Goal: Task Accomplishment & Management: Use online tool/utility

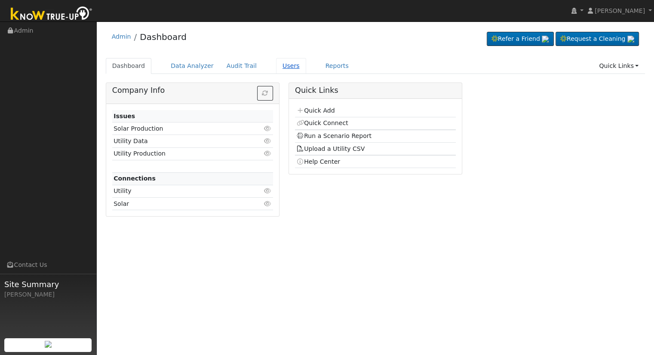
click at [276, 64] on link "Users" at bounding box center [291, 66] width 30 height 16
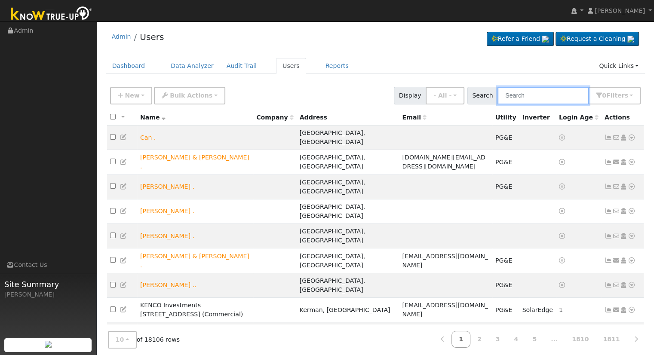
click at [522, 95] on input "text" at bounding box center [542, 96] width 91 height 18
click at [564, 95] on input "text" at bounding box center [542, 96] width 91 height 18
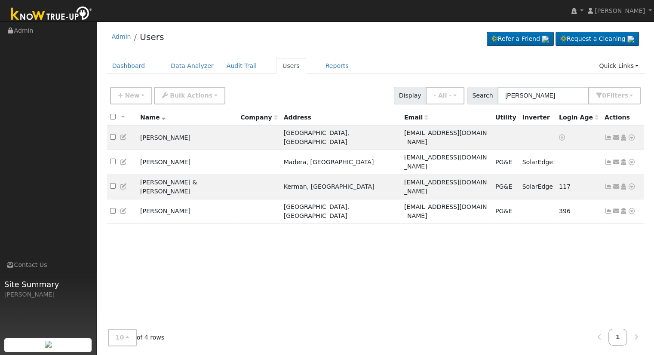
click at [443, 62] on ul "Dashboard Data Analyzer Audit Trail Users Reports Quick Links Quick Add Quick C…" at bounding box center [375, 66] width 539 height 16
click at [550, 98] on input "Jose Navarr" at bounding box center [542, 96] width 91 height 18
click at [502, 97] on input "Jose Navarr" at bounding box center [542, 96] width 91 height 18
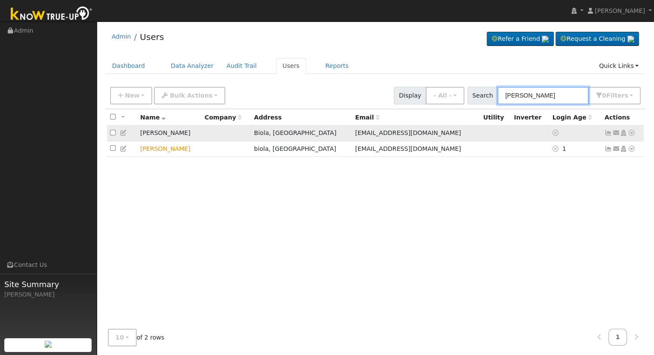
type input "Mike Navarro"
click at [631, 132] on icon at bounding box center [631, 133] width 8 height 6
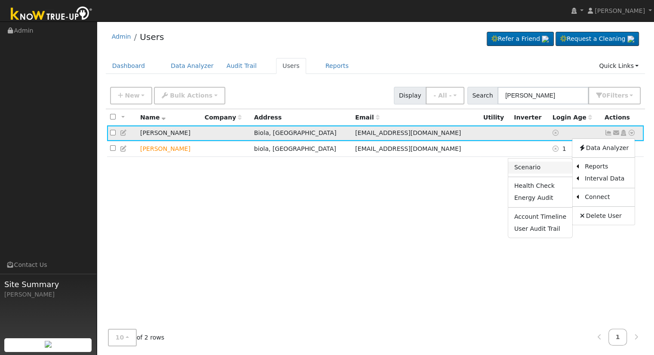
click at [539, 169] on link "Scenario" at bounding box center [540, 168] width 64 height 12
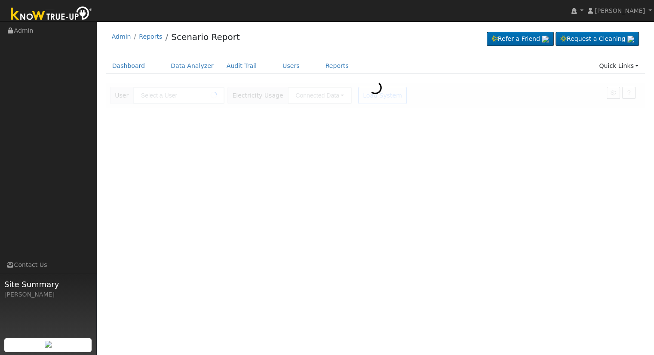
type input "Mike Navarro"
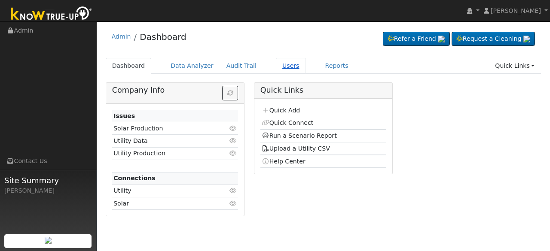
click at [283, 67] on link "Users" at bounding box center [291, 66] width 30 height 16
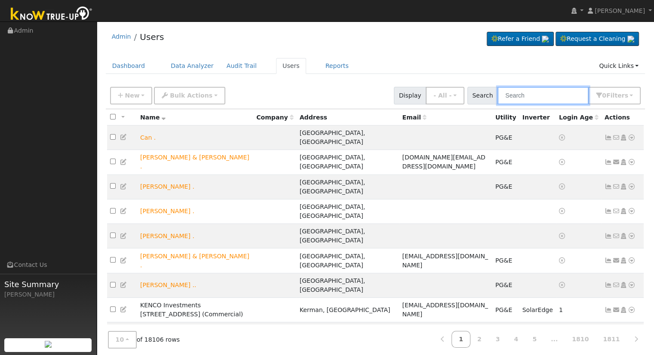
click at [526, 90] on input "text" at bounding box center [542, 96] width 91 height 18
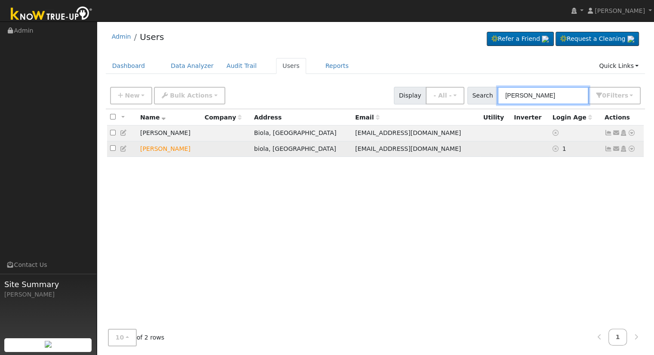
type input "[PERSON_NAME]"
click at [550, 148] on icon at bounding box center [631, 149] width 8 height 6
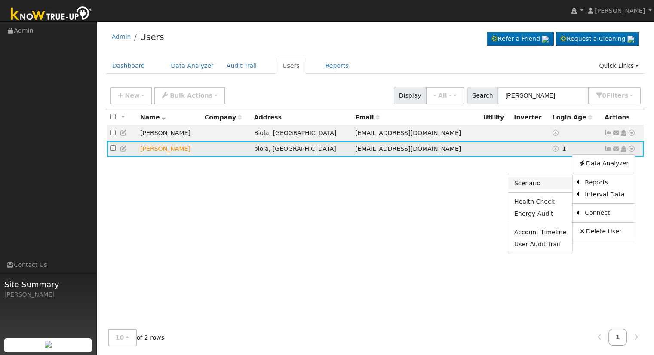
click at [549, 183] on link "Scenario" at bounding box center [540, 183] width 64 height 12
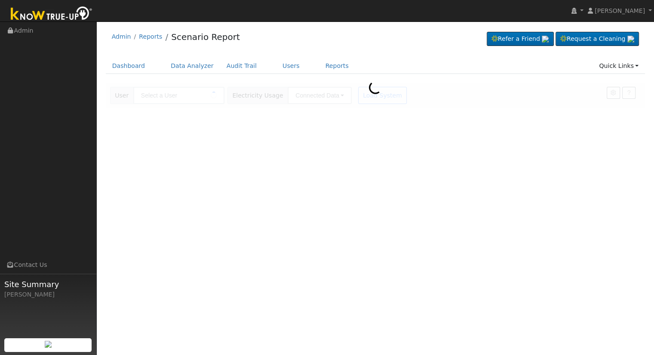
type input "[PERSON_NAME]"
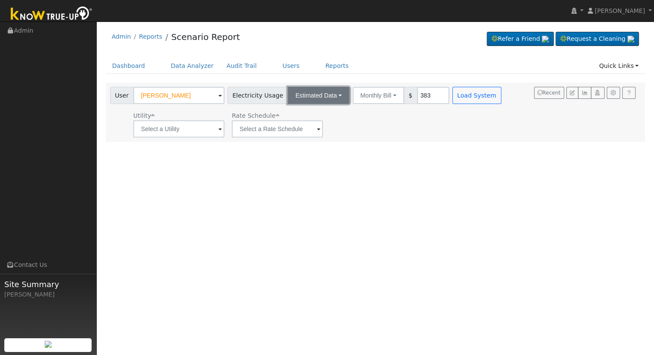
click at [307, 98] on button "Estimated Data" at bounding box center [318, 95] width 62 height 17
click at [306, 117] on link "Connected Data" at bounding box center [318, 114] width 61 height 12
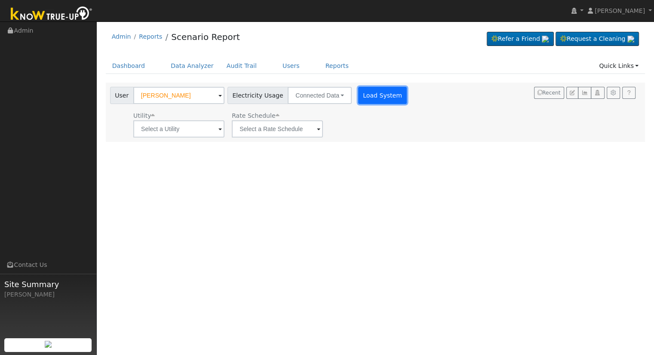
click at [376, 97] on button "Load System" at bounding box center [382, 95] width 49 height 17
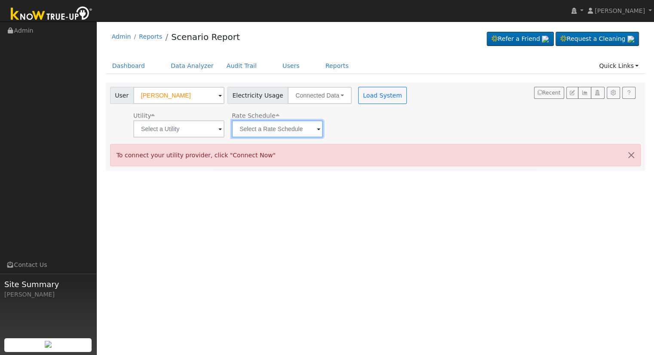
click at [304, 128] on input "text" at bounding box center [277, 128] width 91 height 17
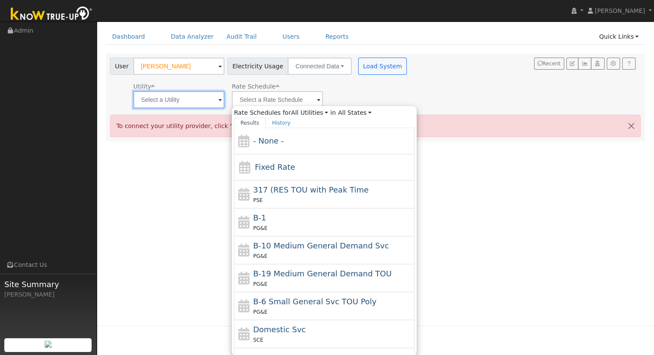
click at [169, 97] on input "text" at bounding box center [178, 99] width 91 height 17
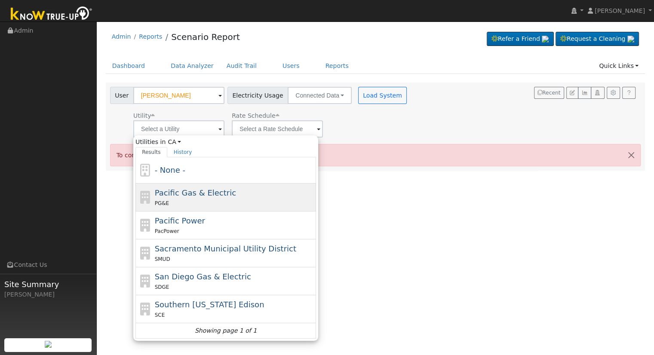
click at [196, 197] on div "Pacific Gas & Electric PG&E" at bounding box center [234, 197] width 159 height 21
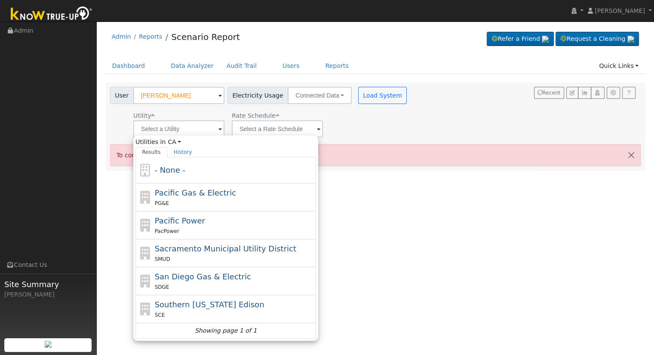
type input "Pacific Gas & Electric"
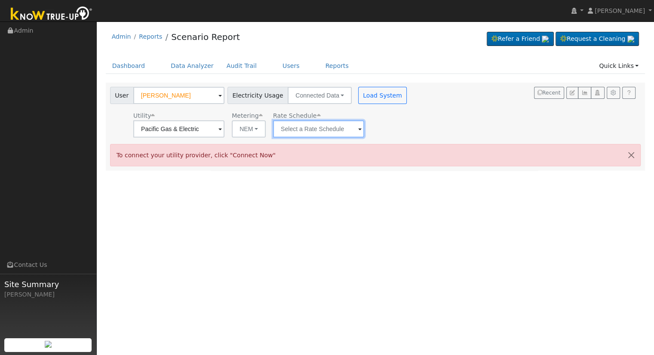
click at [313, 128] on input "text" at bounding box center [318, 128] width 91 height 17
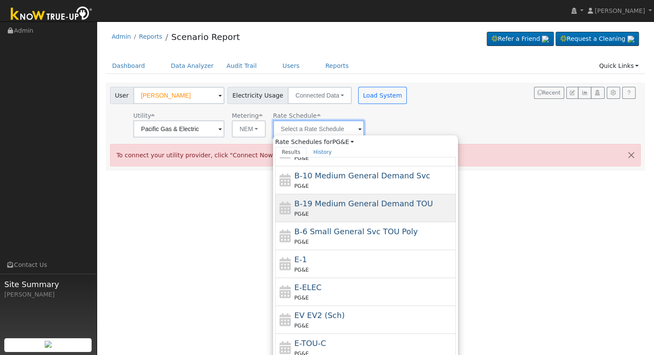
scroll to position [149, 0]
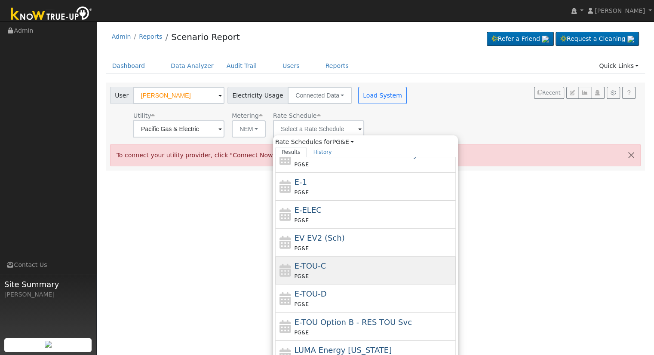
click at [328, 272] on div "PG&E" at bounding box center [373, 276] width 159 height 9
type input "E-TOU-C"
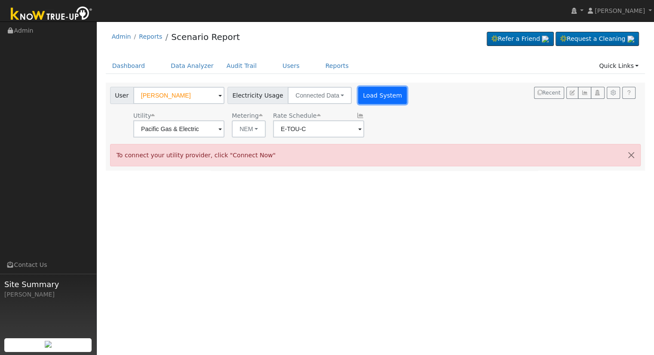
click at [378, 96] on button "Load System" at bounding box center [382, 95] width 49 height 17
click at [598, 94] on icon "button" at bounding box center [597, 92] width 6 height 5
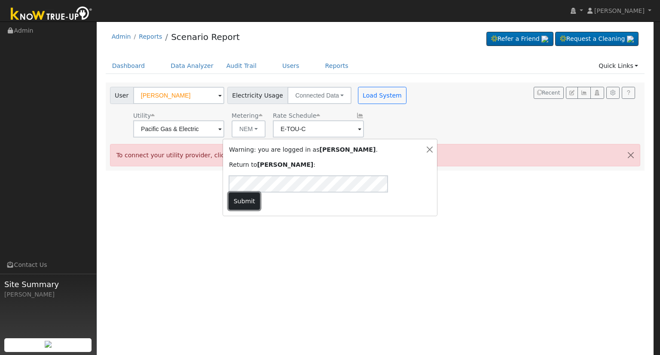
click at [260, 192] on button "Submit" at bounding box center [244, 200] width 31 height 17
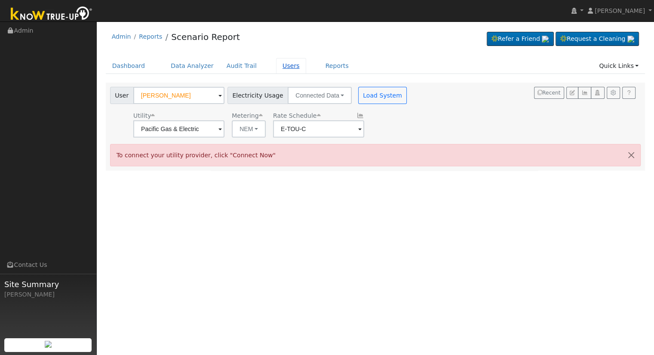
click at [278, 64] on link "Users" at bounding box center [291, 66] width 30 height 16
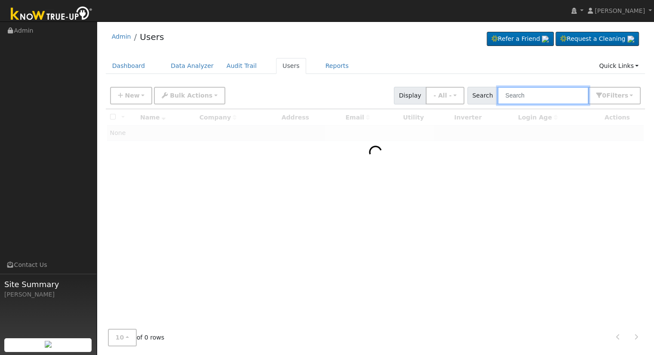
click at [532, 98] on input "text" at bounding box center [542, 96] width 91 height 18
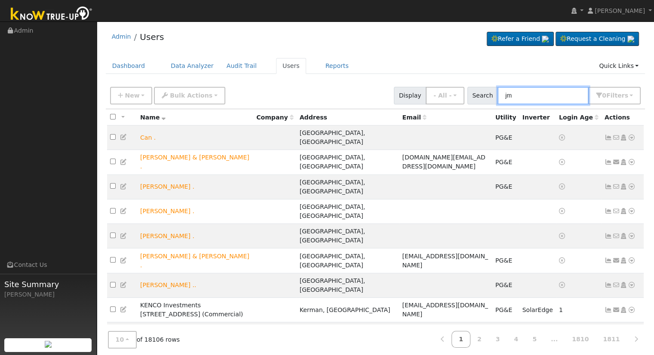
type input "j"
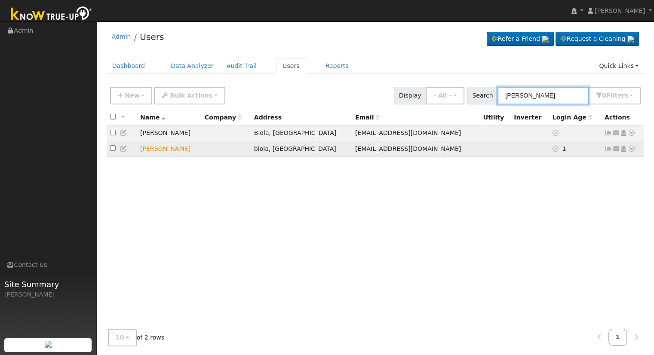
type input "[PERSON_NAME]"
click at [633, 149] on icon at bounding box center [631, 149] width 8 height 6
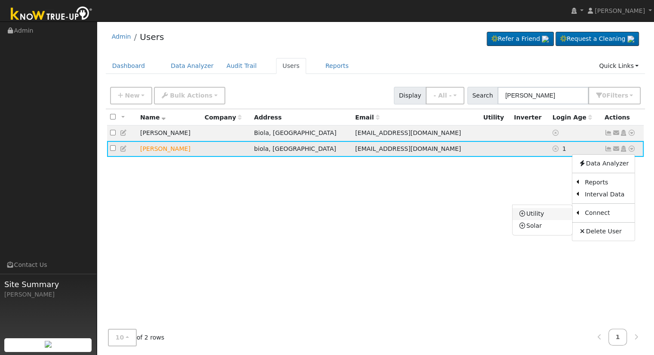
click at [541, 214] on link "Utility" at bounding box center [542, 214] width 60 height 12
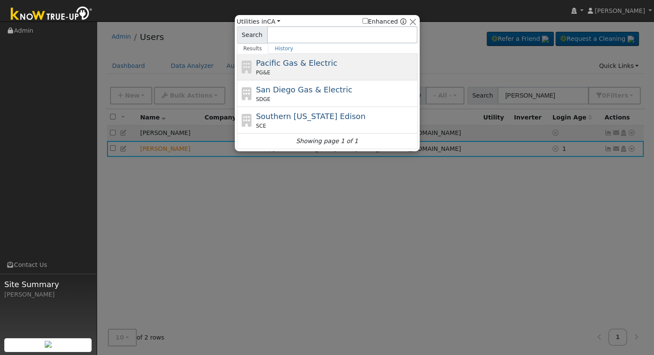
click at [291, 68] on div "Pacific Gas & Electric PG&E" at bounding box center [335, 66] width 159 height 19
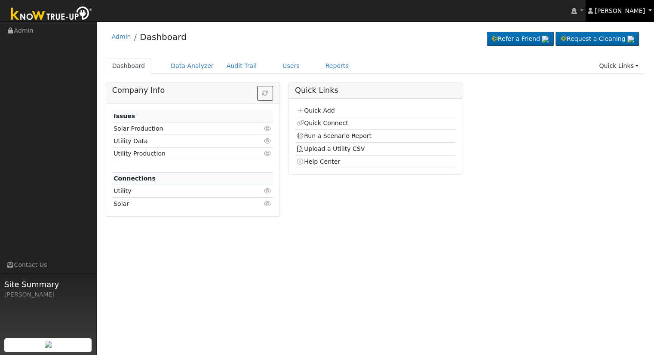
click at [649, 8] on link "[PERSON_NAME]" at bounding box center [619, 10] width 69 height 21
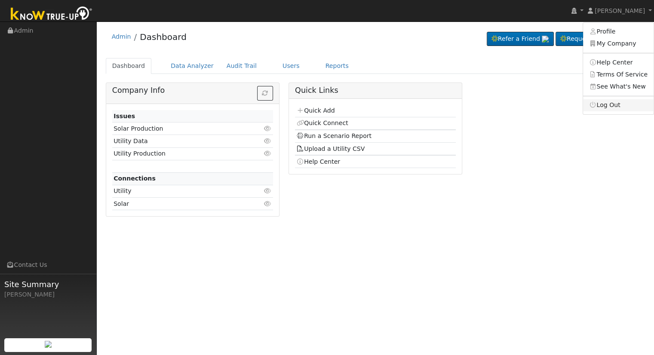
click at [626, 101] on link "Log Out" at bounding box center [618, 105] width 70 height 12
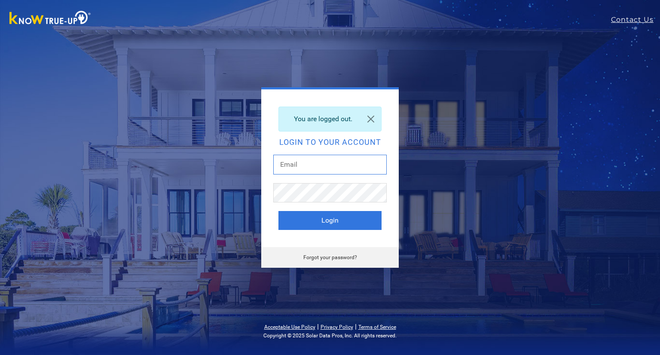
click at [322, 162] on input "text" at bounding box center [329, 165] width 113 height 20
type input "[EMAIL_ADDRESS][DOMAIN_NAME]"
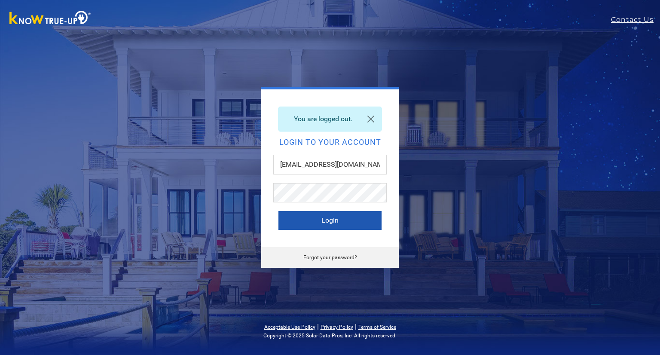
click at [325, 224] on button "Login" at bounding box center [329, 220] width 103 height 19
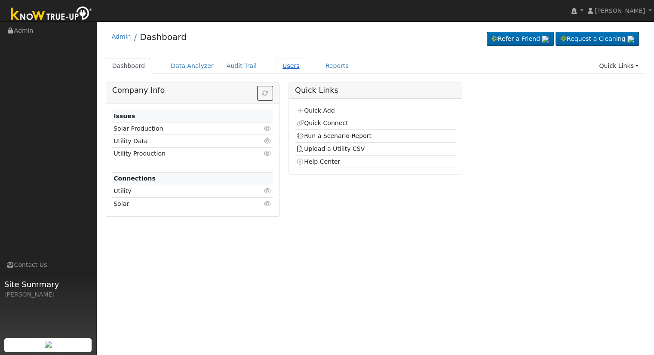
click at [279, 66] on link "Users" at bounding box center [291, 66] width 30 height 16
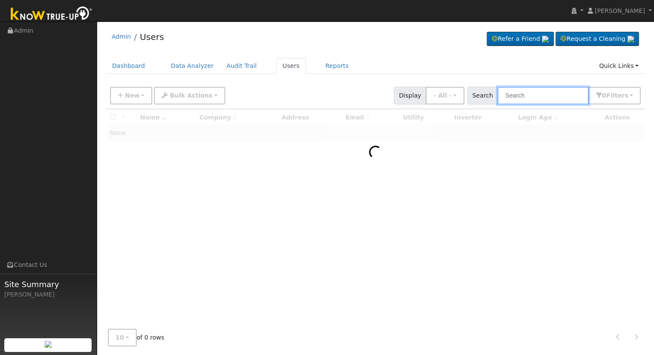
click at [550, 96] on input "text" at bounding box center [542, 96] width 91 height 18
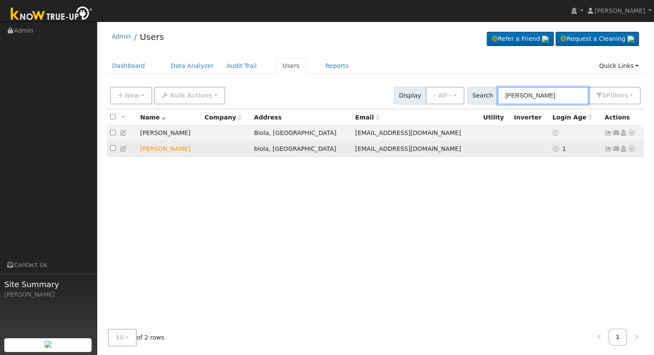
type input "mike nav"
click at [632, 149] on icon at bounding box center [631, 149] width 8 height 6
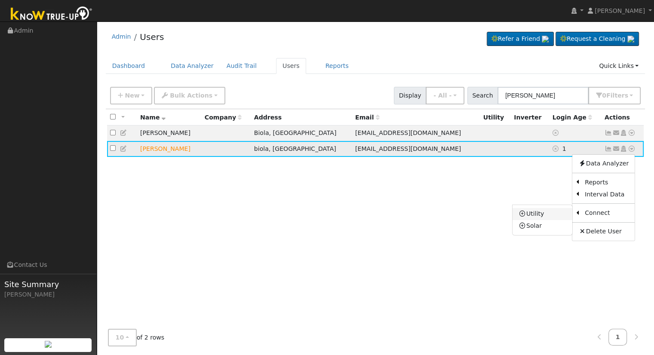
click at [546, 215] on link "Utility" at bounding box center [542, 214] width 60 height 12
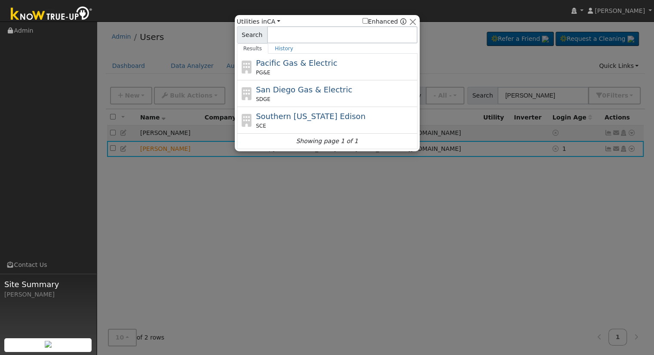
click at [327, 67] on div "Pacific Gas & Electric PG&E" at bounding box center [335, 66] width 159 height 19
